Goal: Communication & Community: Ask a question

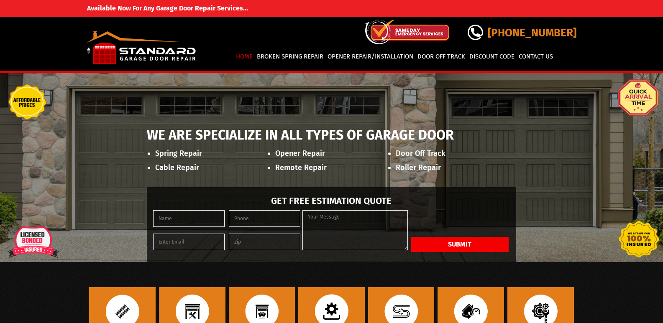
click at [517, 50] on link "Contact Us" at bounding box center [535, 57] width 37 height 14
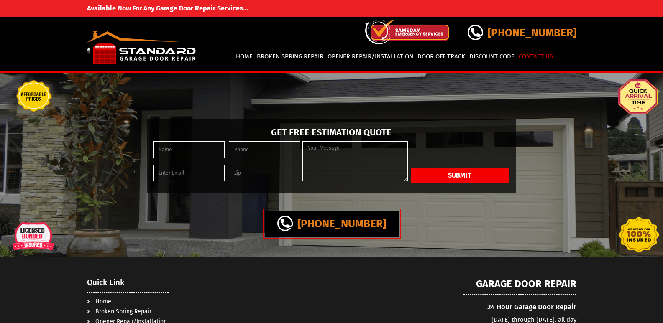
click at [351, 166] on textarea at bounding box center [354, 161] width 105 height 40
paste textarea "Wikipedia is considered to be the World’s most significant tool for reference m…"
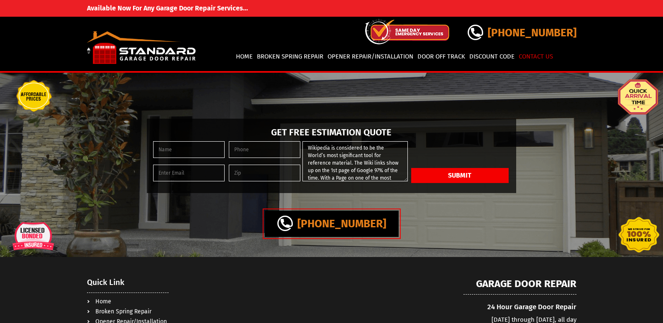
scroll to position [178, 0]
type textarea "Wikipedia is considered to be the World’s most significant tool for reference m…"
drag, startPoint x: 229, startPoint y: 158, endPoint x: 235, endPoint y: 158, distance: 5.5
click at [230, 157] on input "tel" at bounding box center [264, 149] width 71 height 17
type input "(814) 980-5065"
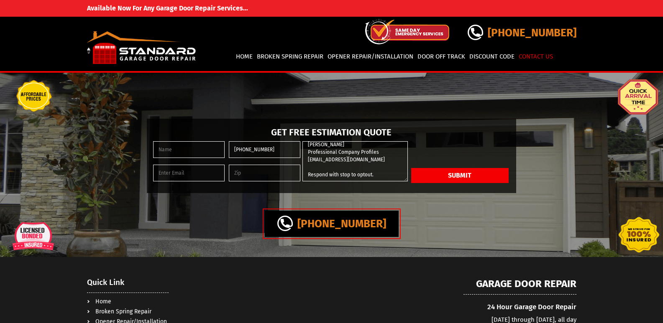
click at [240, 181] on input "text" at bounding box center [264, 173] width 71 height 17
type input "94111"
type input "Kathleen Curlee"
type input "Kathleencurlee@professionalcompanyprofiles.com"
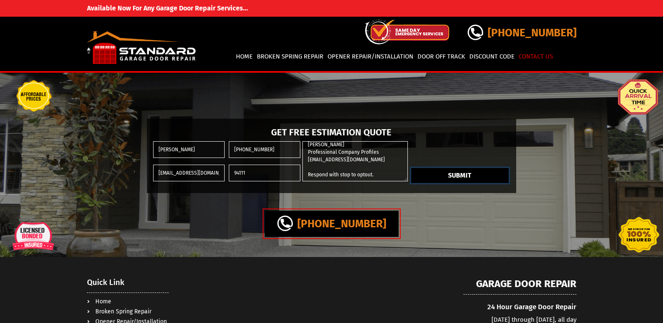
click at [463, 181] on button "Submit" at bounding box center [459, 175] width 97 height 15
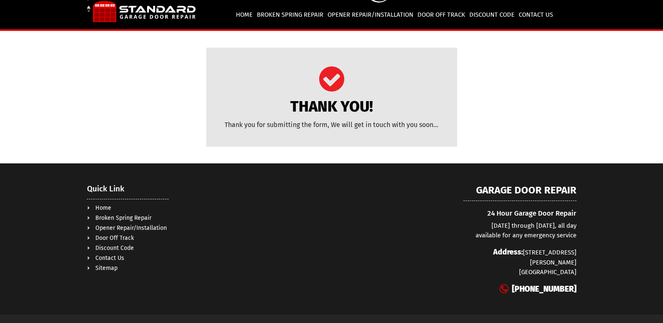
scroll to position [59, 0]
